Goal: Register for event/course

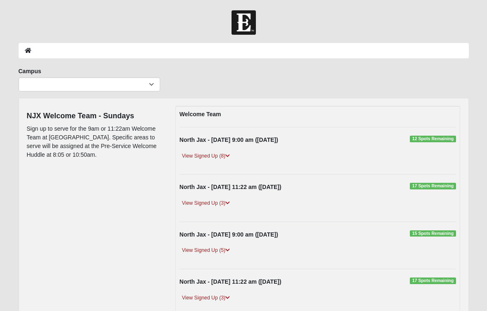
click at [228, 156] on icon at bounding box center [228, 155] width 5 height 5
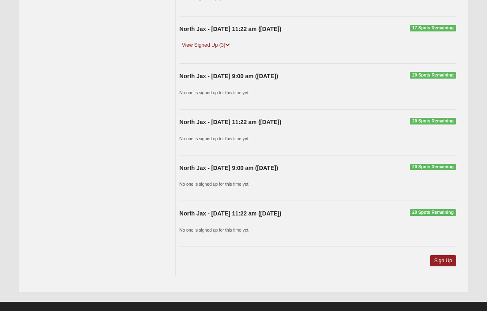
scroll to position [351, 0]
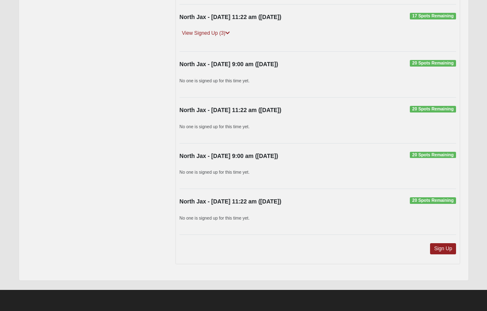
click at [441, 254] on link "Sign Up" at bounding box center [443, 248] width 26 height 11
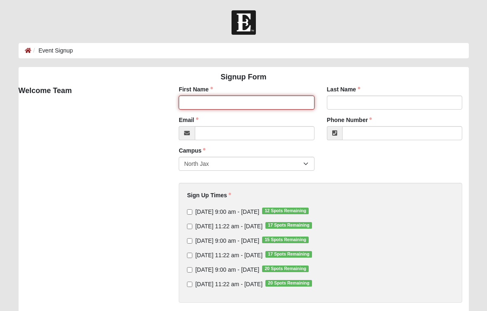
click at [264, 104] on input "First Name" at bounding box center [247, 102] width 136 height 14
type input "Jill"
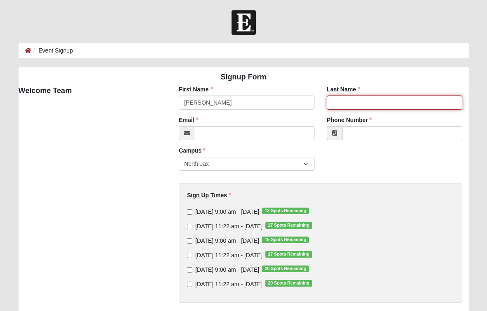
click at [358, 107] on input "Last Name" at bounding box center [395, 102] width 136 height 14
type input "Mullineaux"
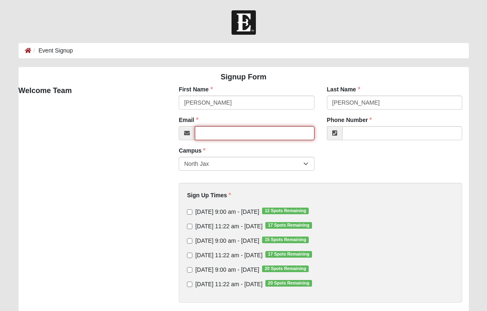
click at [225, 133] on input "Email" at bounding box center [255, 133] width 120 height 14
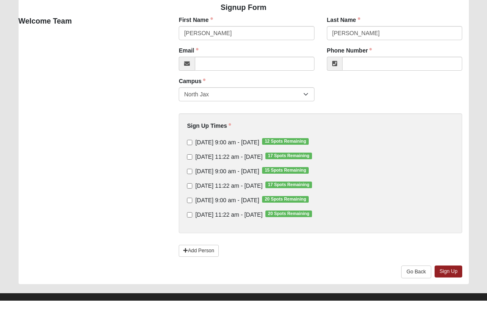
scroll to position [70, 0]
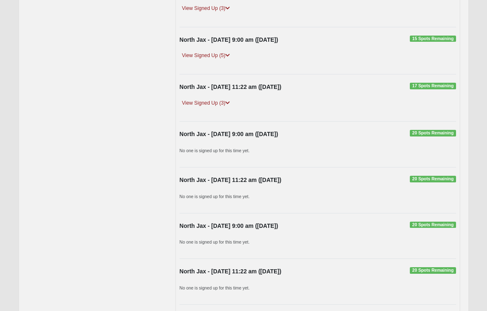
scroll to position [251, 0]
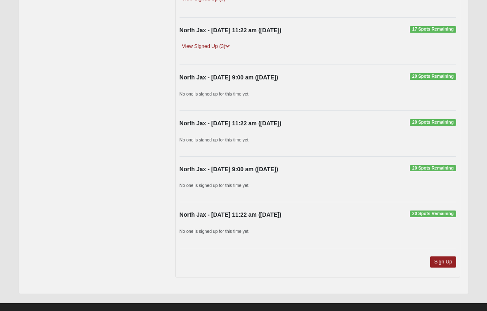
click at [442, 256] on link "Sign Up" at bounding box center [443, 261] width 26 height 11
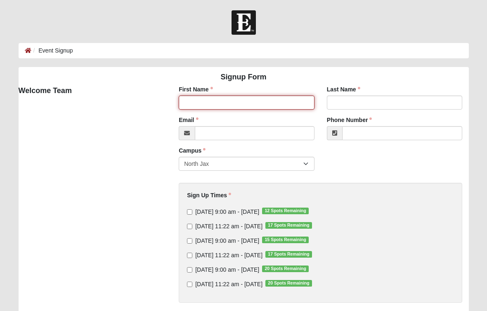
click at [244, 102] on input "First Name" at bounding box center [247, 102] width 136 height 14
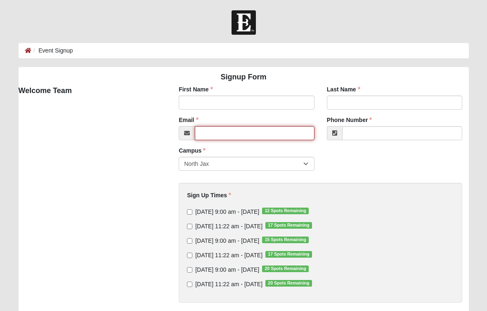
click at [225, 133] on input "Email" at bounding box center [255, 133] width 120 height 14
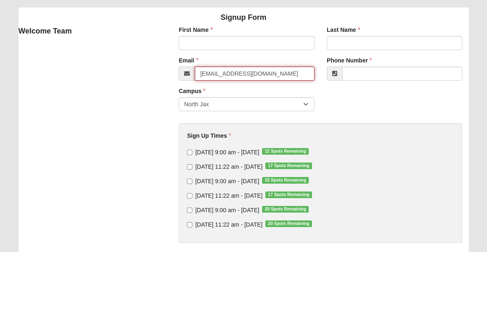
type input "[EMAIL_ADDRESS][DOMAIN_NAME]"
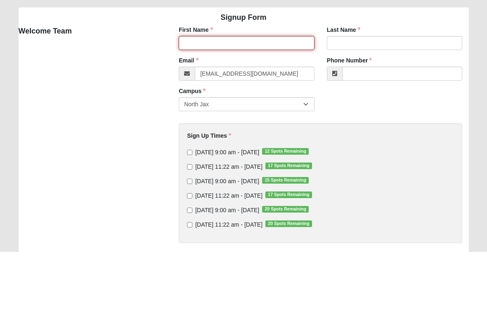
click at [215, 95] on input "First Name" at bounding box center [247, 102] width 136 height 14
type input "[PERSON_NAME]"
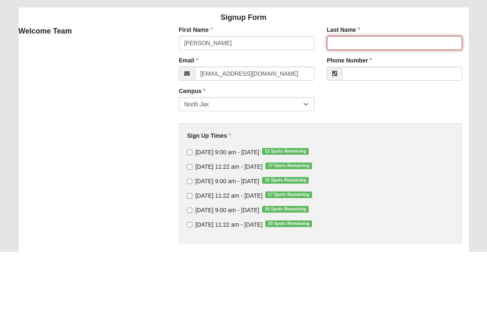
click at [358, 95] on input "Last Name" at bounding box center [395, 102] width 136 height 14
type input "[PERSON_NAME]"
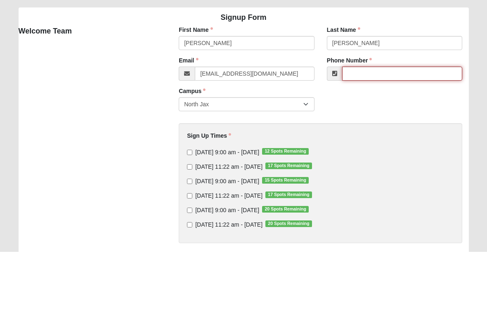
click at [363, 126] on input "Phone Number" at bounding box center [402, 133] width 121 height 14
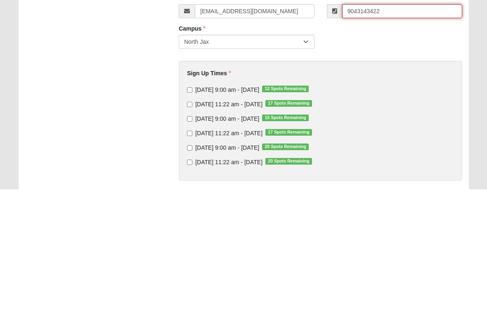
type input "9043143422"
click at [191, 209] on input "[DATE] 9:00 am - [DATE] 12 Spots Remaining" at bounding box center [189, 211] width 5 height 5
checkbox input "true"
type input "[PHONE_NUMBER]"
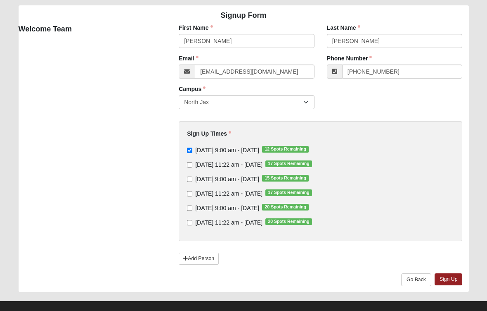
click at [450, 278] on link "Sign Up" at bounding box center [449, 279] width 28 height 12
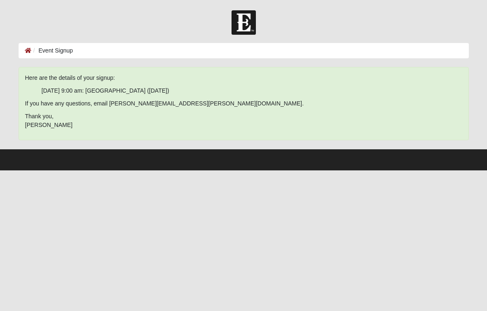
scroll to position [0, 0]
